Goal: Task Accomplishment & Management: Use online tool/utility

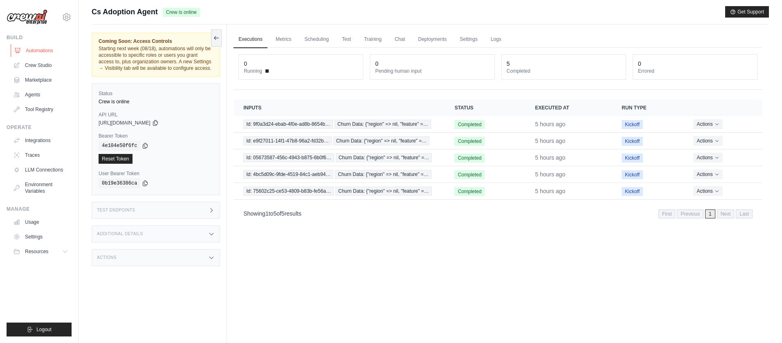
click at [38, 51] on link "Automations" at bounding box center [42, 50] width 62 height 13
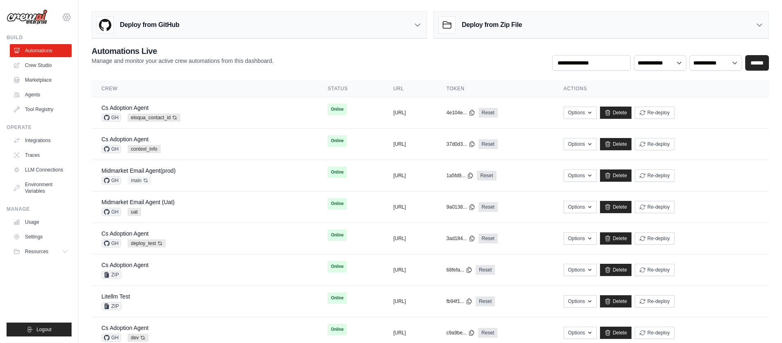
click at [67, 18] on icon at bounding box center [67, 17] width 10 height 10
click at [60, 57] on link "Settings" at bounding box center [67, 55] width 72 height 15
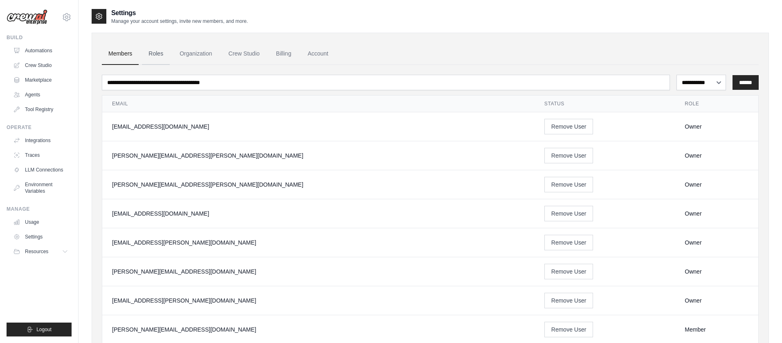
click at [156, 56] on link "Roles" at bounding box center [156, 54] width 28 height 22
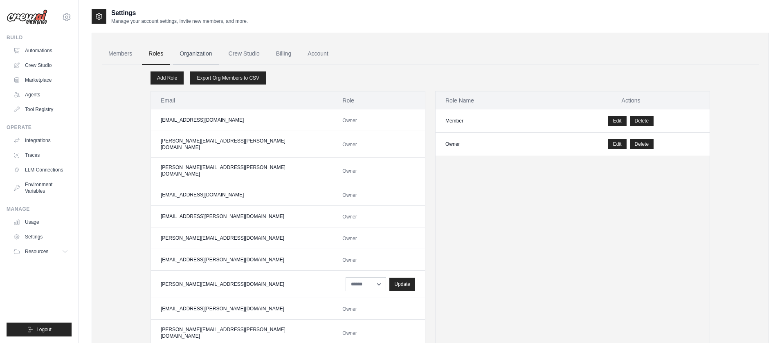
click at [202, 57] on link "Organization" at bounding box center [195, 54] width 45 height 22
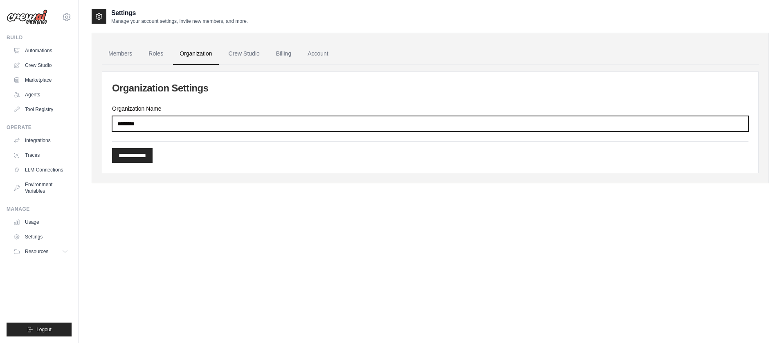
click at [267, 121] on input "********" at bounding box center [430, 124] width 636 height 16
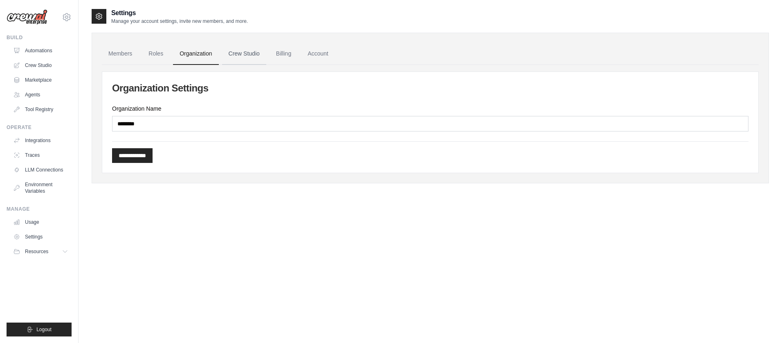
click at [247, 55] on link "Crew Studio" at bounding box center [244, 54] width 44 height 22
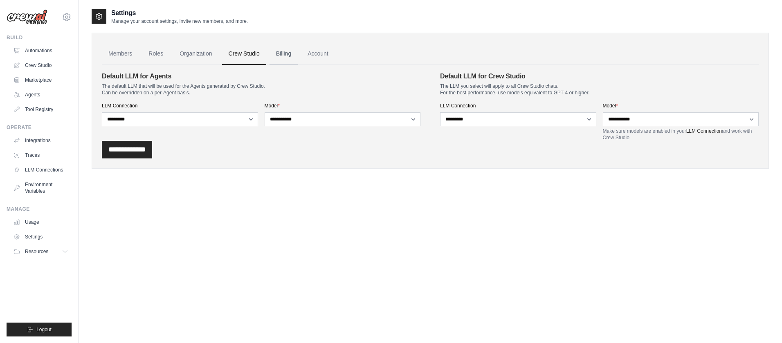
click at [284, 56] on link "Billing" at bounding box center [283, 54] width 28 height 22
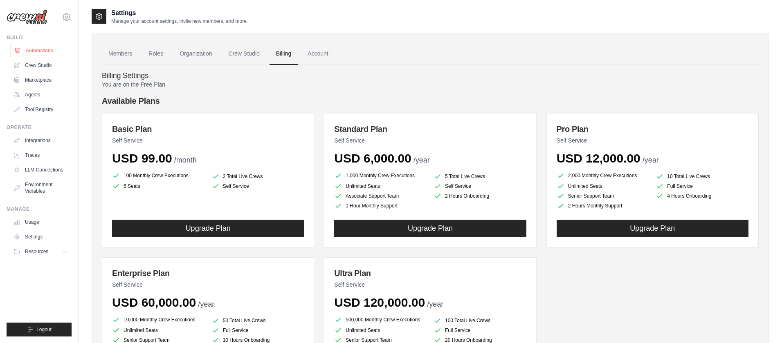
click at [52, 52] on link "Automations" at bounding box center [42, 50] width 62 height 13
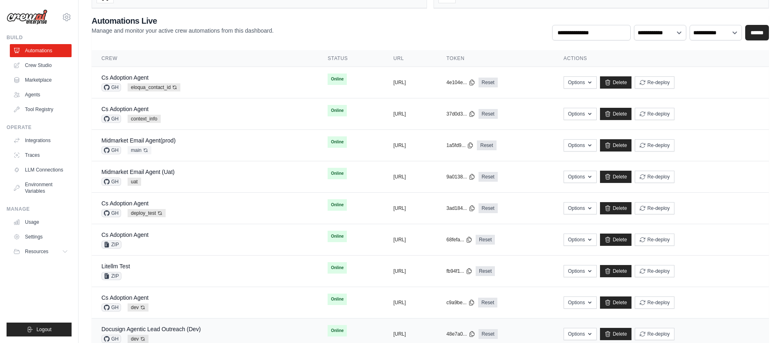
scroll to position [35, 0]
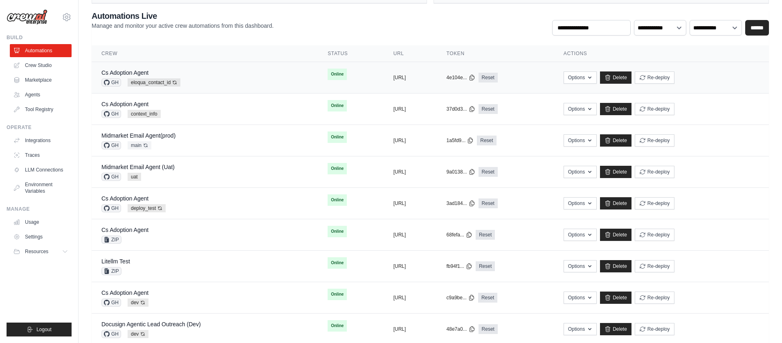
click at [339, 78] on td "Online" at bounding box center [350, 74] width 65 height 25
click at [631, 78] on link "Delete" at bounding box center [615, 78] width 31 height 12
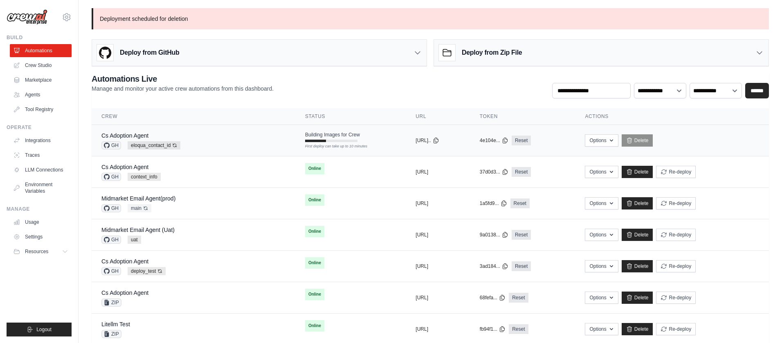
click at [240, 141] on div "Cs Adoption Agent GH eloqua_contact_id Auto-deploy enabled" at bounding box center [193, 141] width 184 height 18
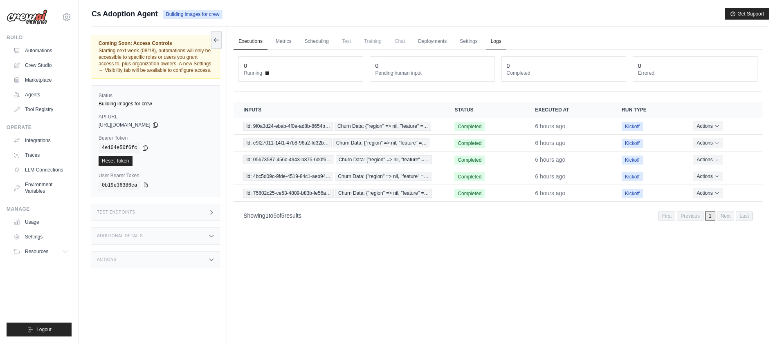
drag, startPoint x: 498, startPoint y: 42, endPoint x: 491, endPoint y: 44, distance: 7.2
click at [498, 42] on link "Logs" at bounding box center [496, 41] width 20 height 17
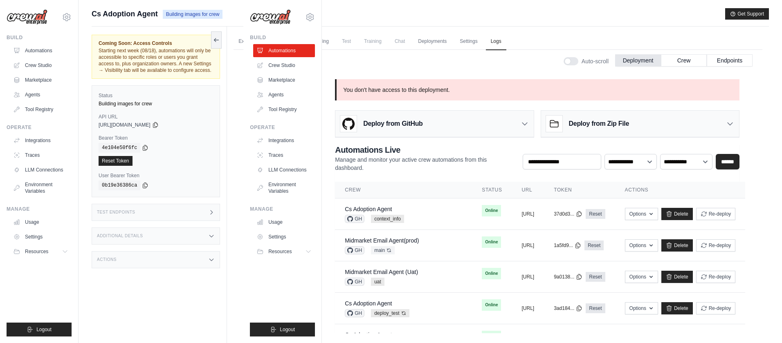
click at [381, 10] on div "Cs Adoption Agent Building images for crew Get Support" at bounding box center [430, 13] width 677 height 11
click at [41, 16] on img at bounding box center [27, 17] width 41 height 16
drag, startPoint x: 26, startPoint y: 18, endPoint x: 29, endPoint y: 41, distance: 23.4
click at [26, 18] on img at bounding box center [27, 17] width 41 height 16
click at [40, 50] on link "Automations" at bounding box center [42, 50] width 62 height 13
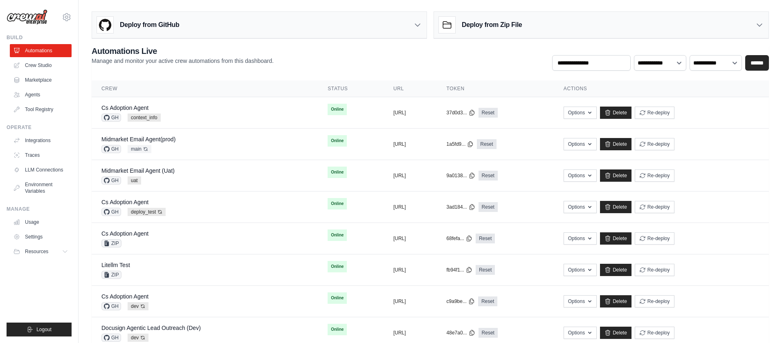
click at [202, 27] on div "Deploy from GitHub" at bounding box center [259, 25] width 334 height 27
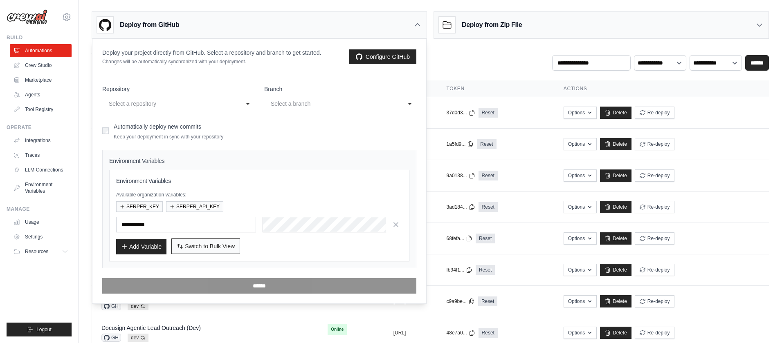
click at [216, 247] on span "Switch to Bulk View" at bounding box center [210, 246] width 50 height 8
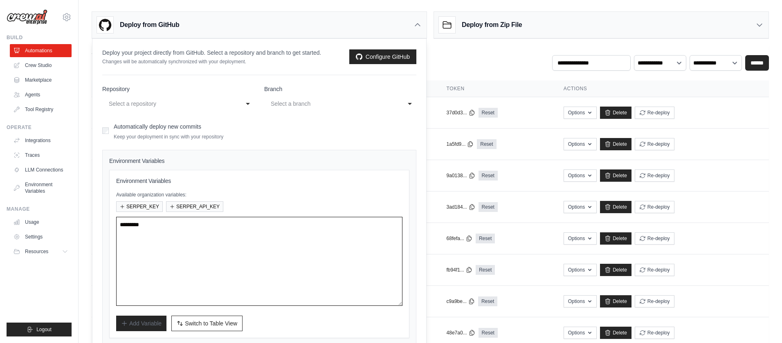
click at [297, 242] on textarea at bounding box center [259, 261] width 286 height 89
paste textarea "**********"
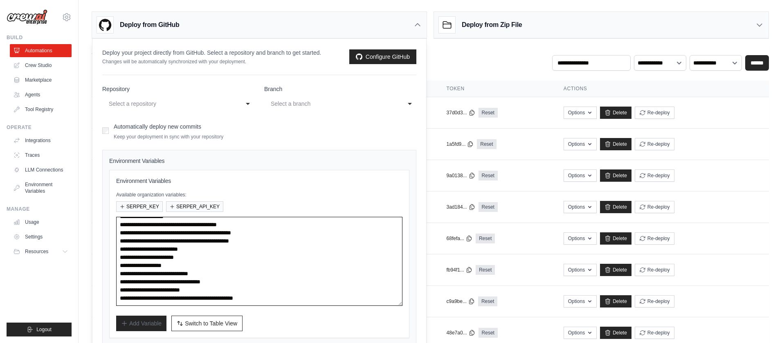
scroll to position [8, 0]
type textarea "**********"
click at [186, 104] on div "Select a repository" at bounding box center [170, 104] width 123 height 10
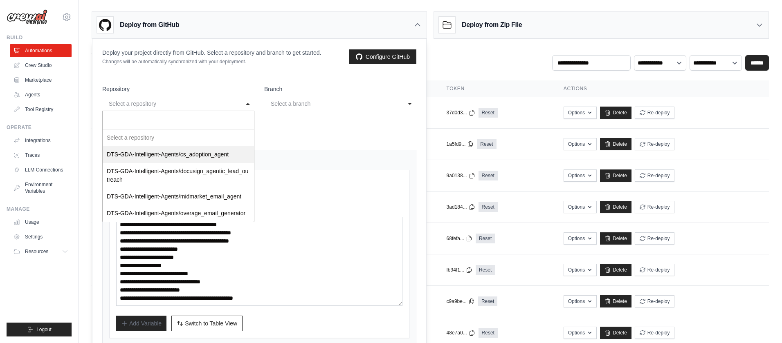
select select "**********"
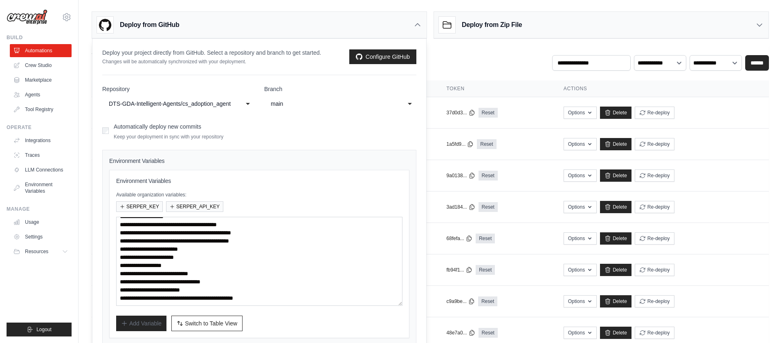
click at [317, 105] on div "main" at bounding box center [332, 104] width 123 height 10
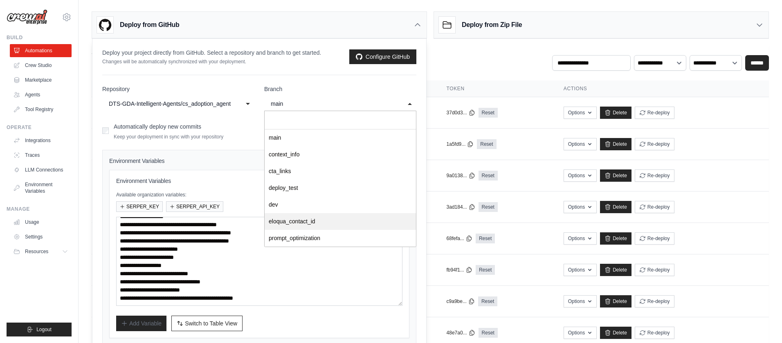
select select "**********"
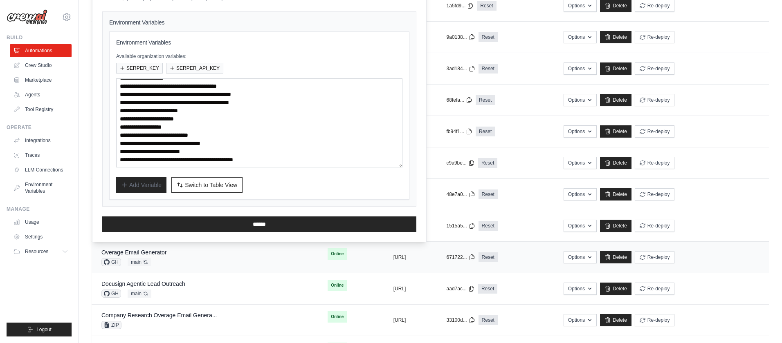
scroll to position [144, 0]
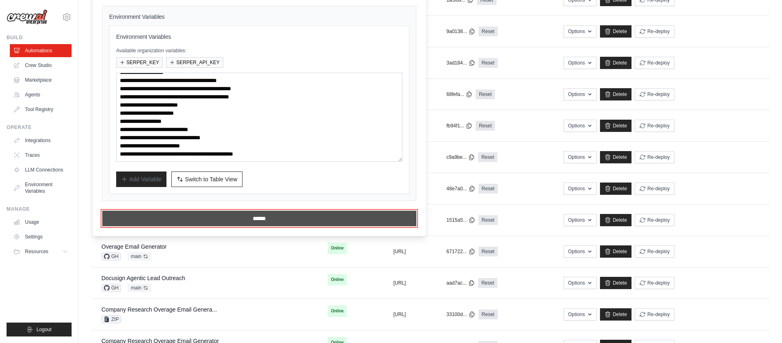
click at [255, 216] on input "******" at bounding box center [259, 219] width 314 height 16
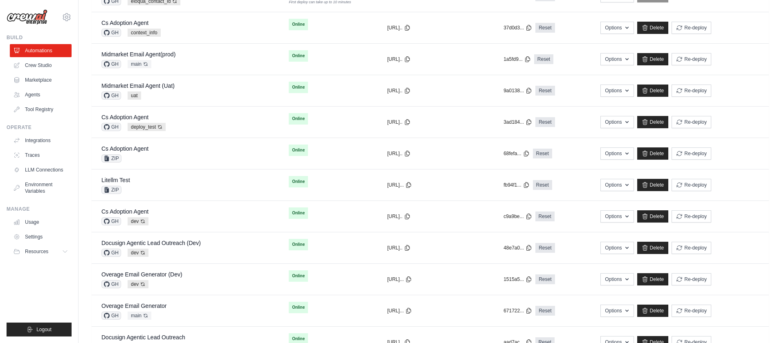
scroll to position [0, 0]
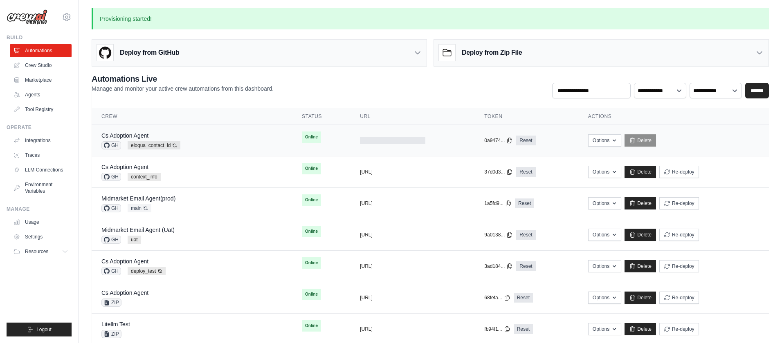
click at [334, 146] on td "Online First deploy can take up to 10 minutes" at bounding box center [321, 137] width 58 height 25
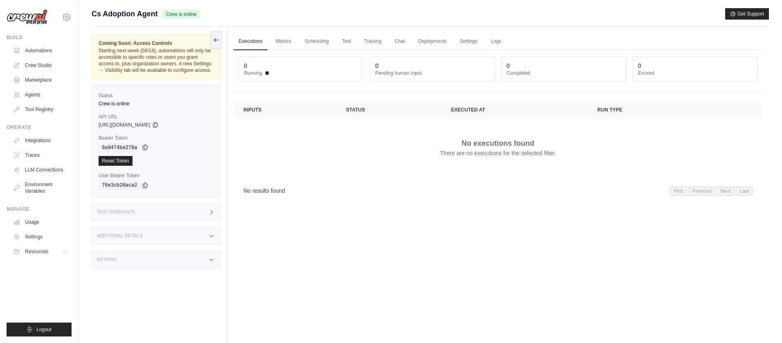
click at [144, 147] on icon at bounding box center [145, 147] width 4 height 5
click at [159, 124] on icon at bounding box center [155, 124] width 7 height 7
